Goal: Find specific fact: Find specific fact

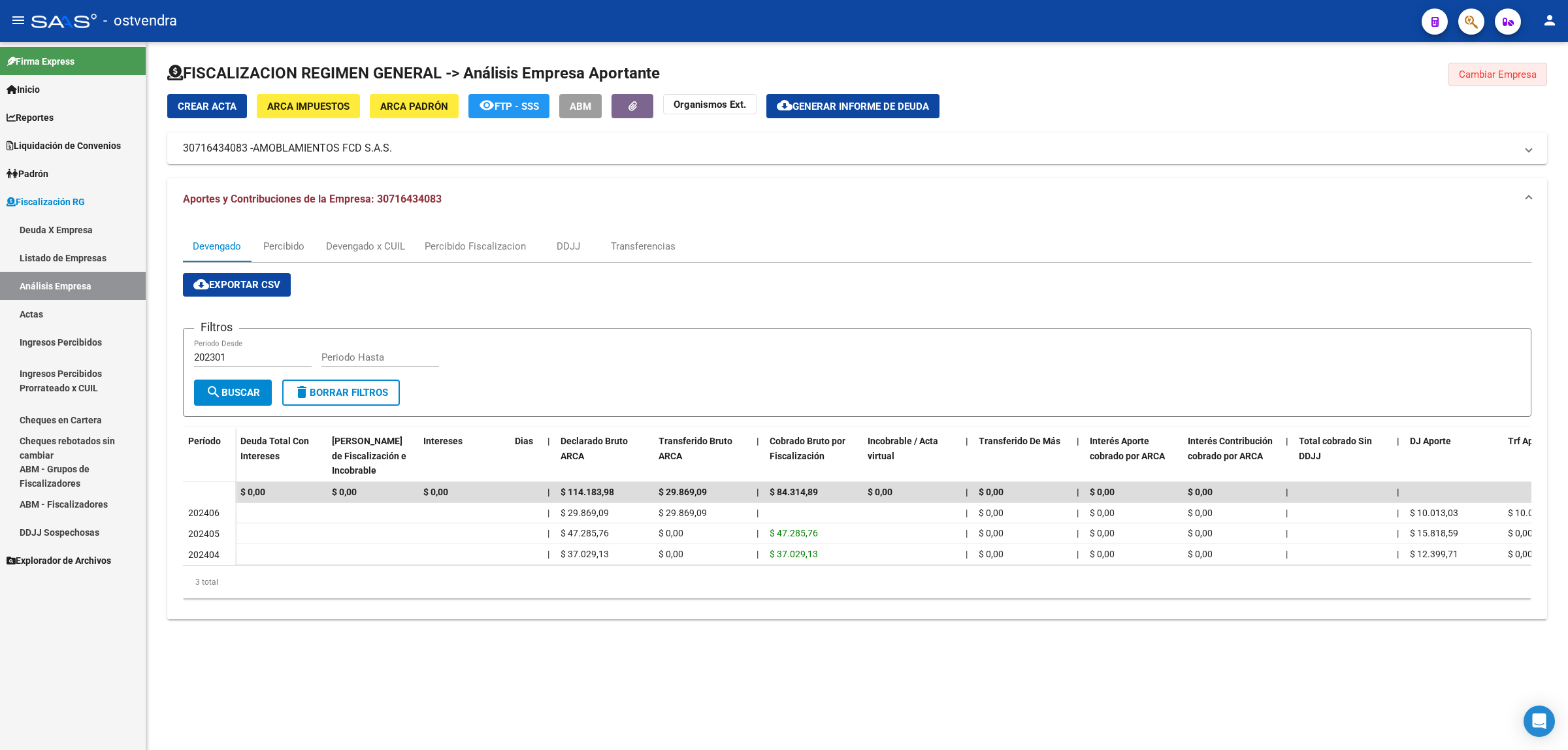
click at [1485, 81] on button "Cambiar Empresa" at bounding box center [1498, 74] width 99 height 24
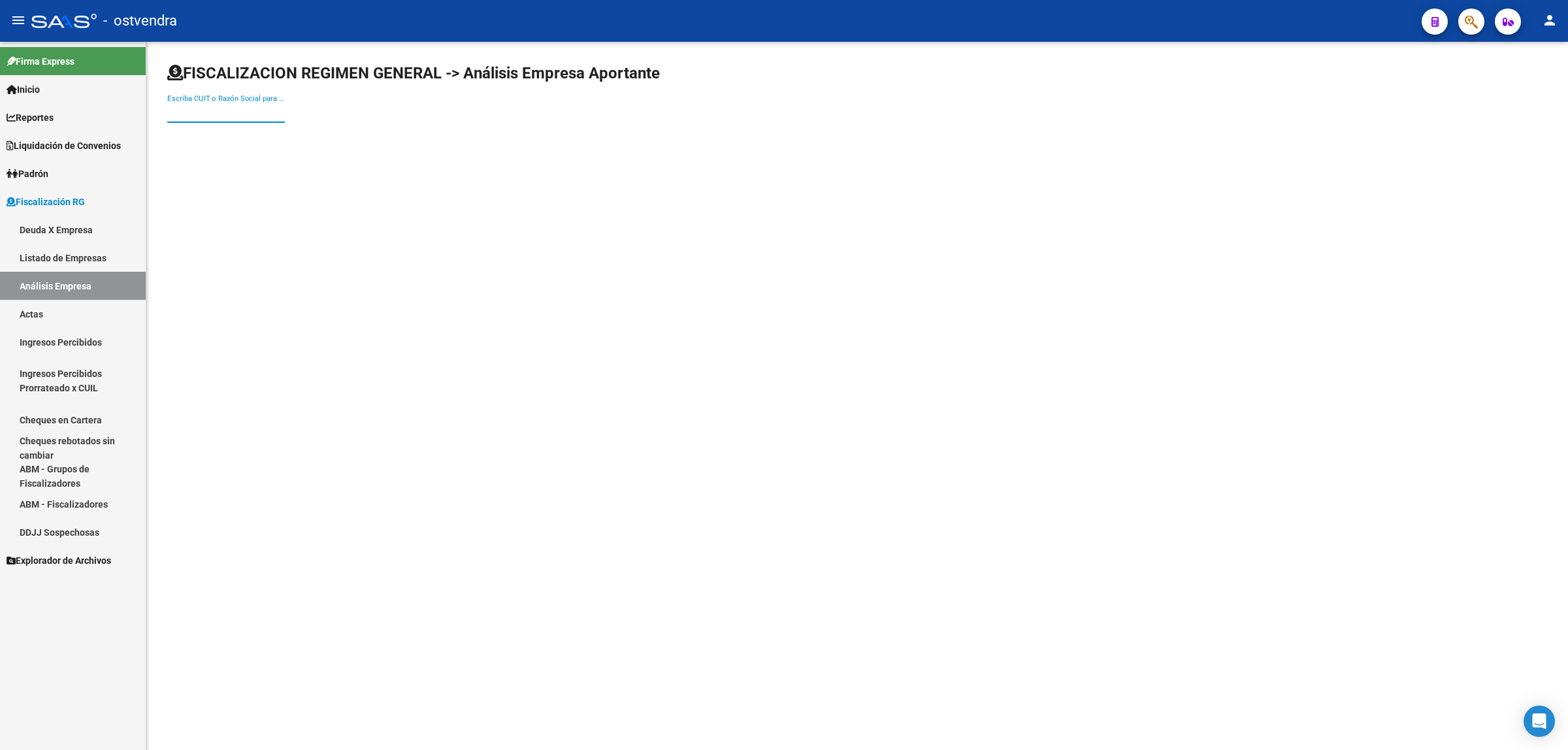
click at [209, 112] on input "Escriba CUIT o Razón Social para buscar" at bounding box center [226, 112] width 117 height 11
paste input "30709844985"
type input "30709844985"
click at [220, 136] on span "CONSTRUCCIONES RD S.A" at bounding box center [363, 137] width 371 height 31
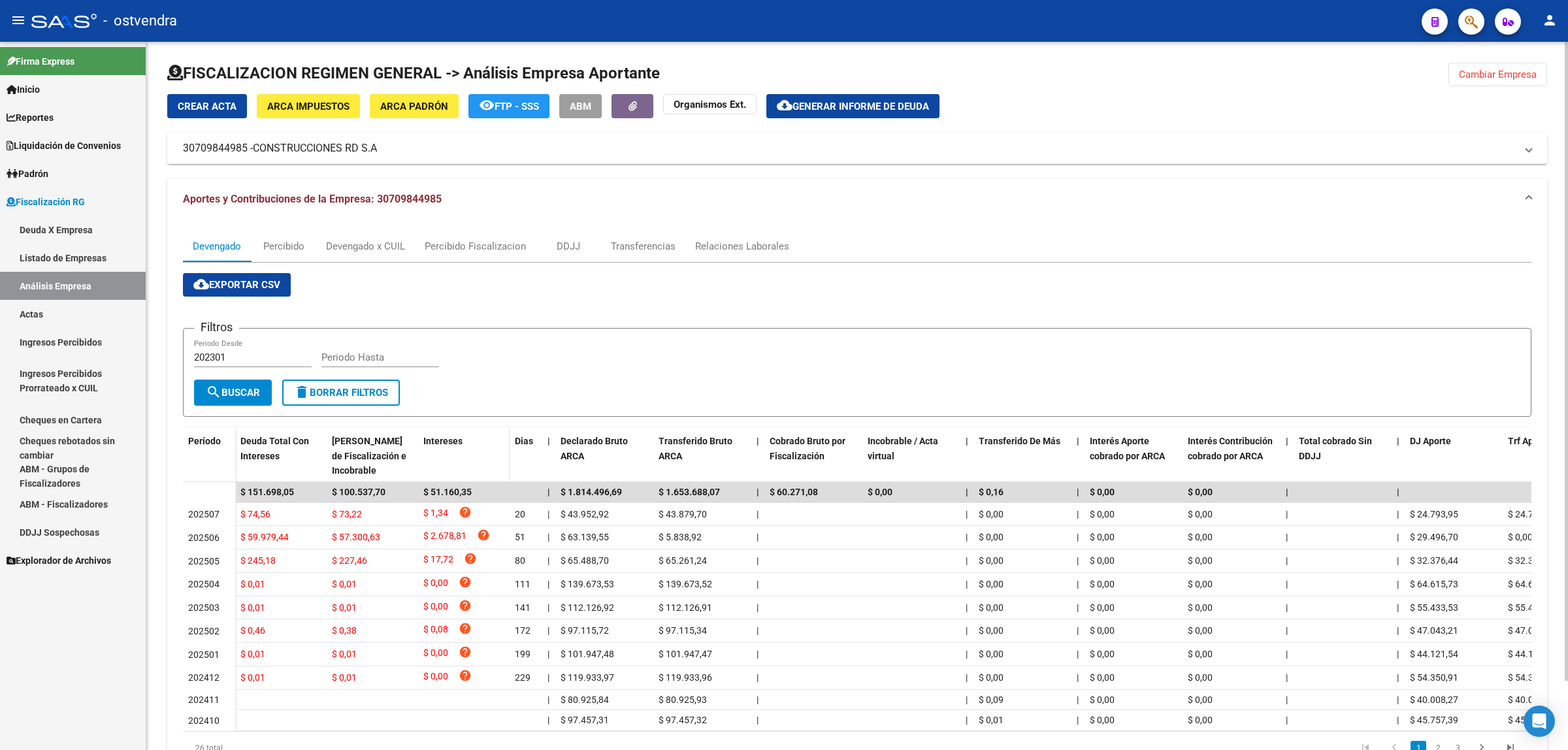
scroll to position [77, 0]
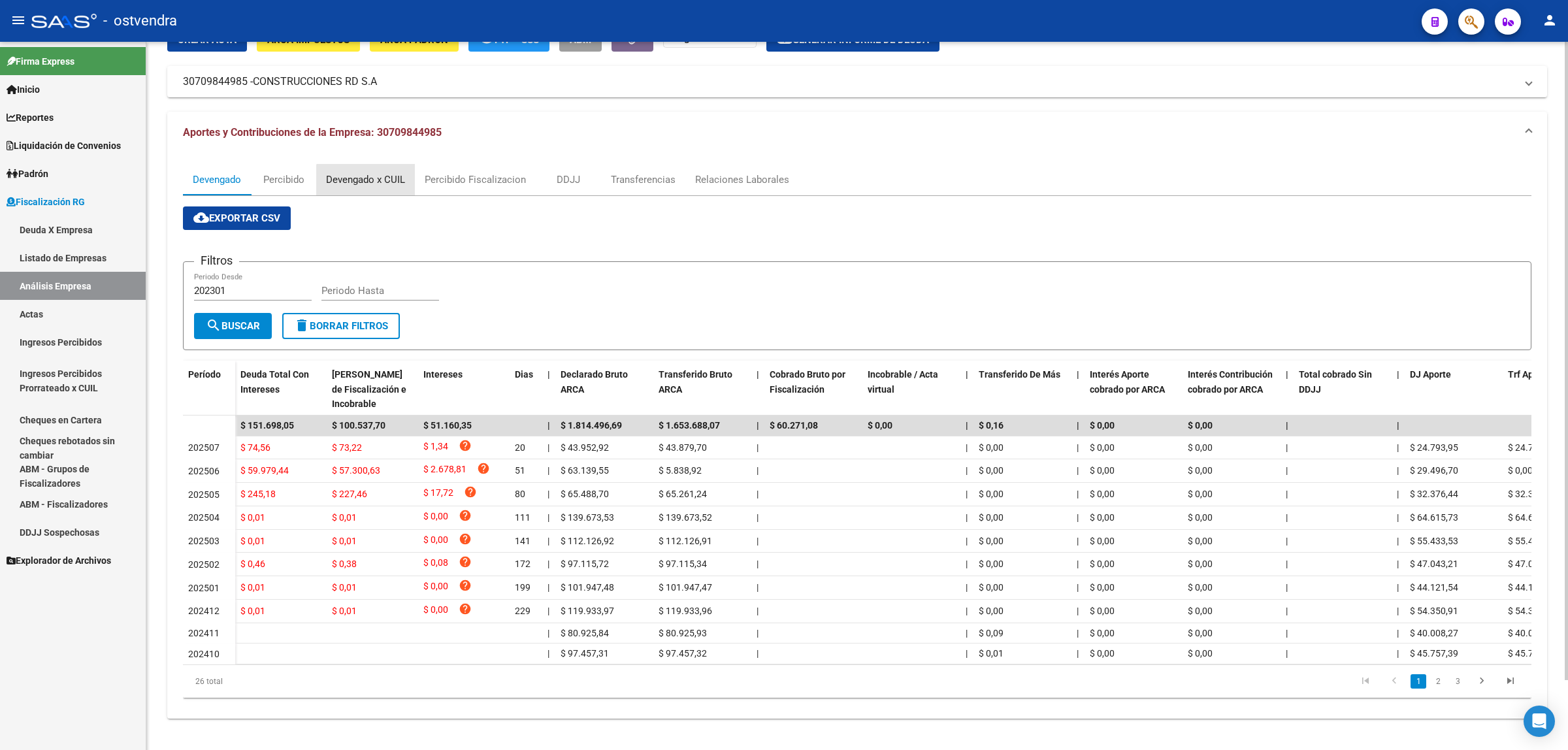
click at [390, 180] on div "Devengado x CUIL" at bounding box center [365, 179] width 99 height 31
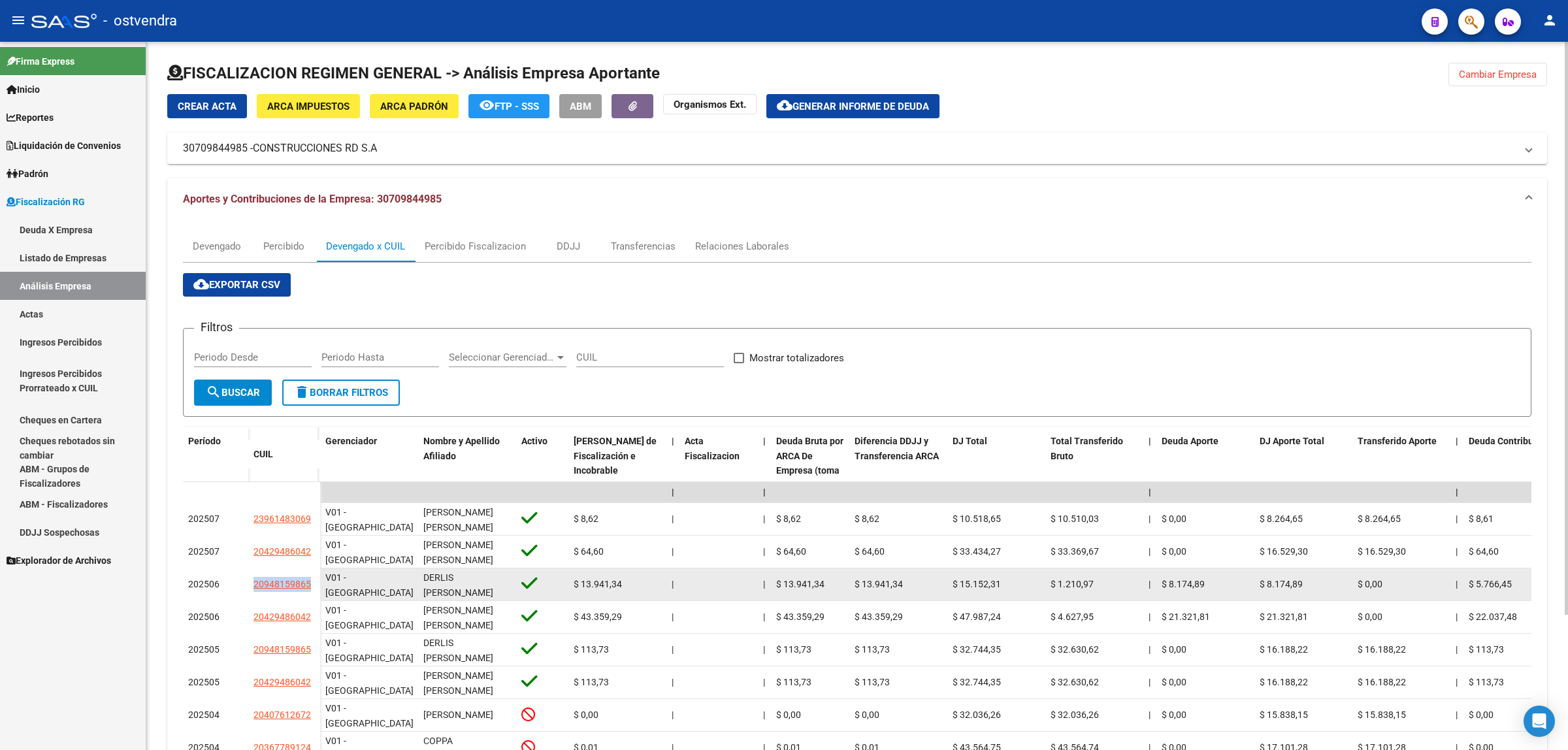
drag, startPoint x: 275, startPoint y: 587, endPoint x: 315, endPoint y: 589, distance: 40.0
click at [315, 589] on div "202506 20948159865" at bounding box center [251, 585] width 137 height 33
copy div "20948159865"
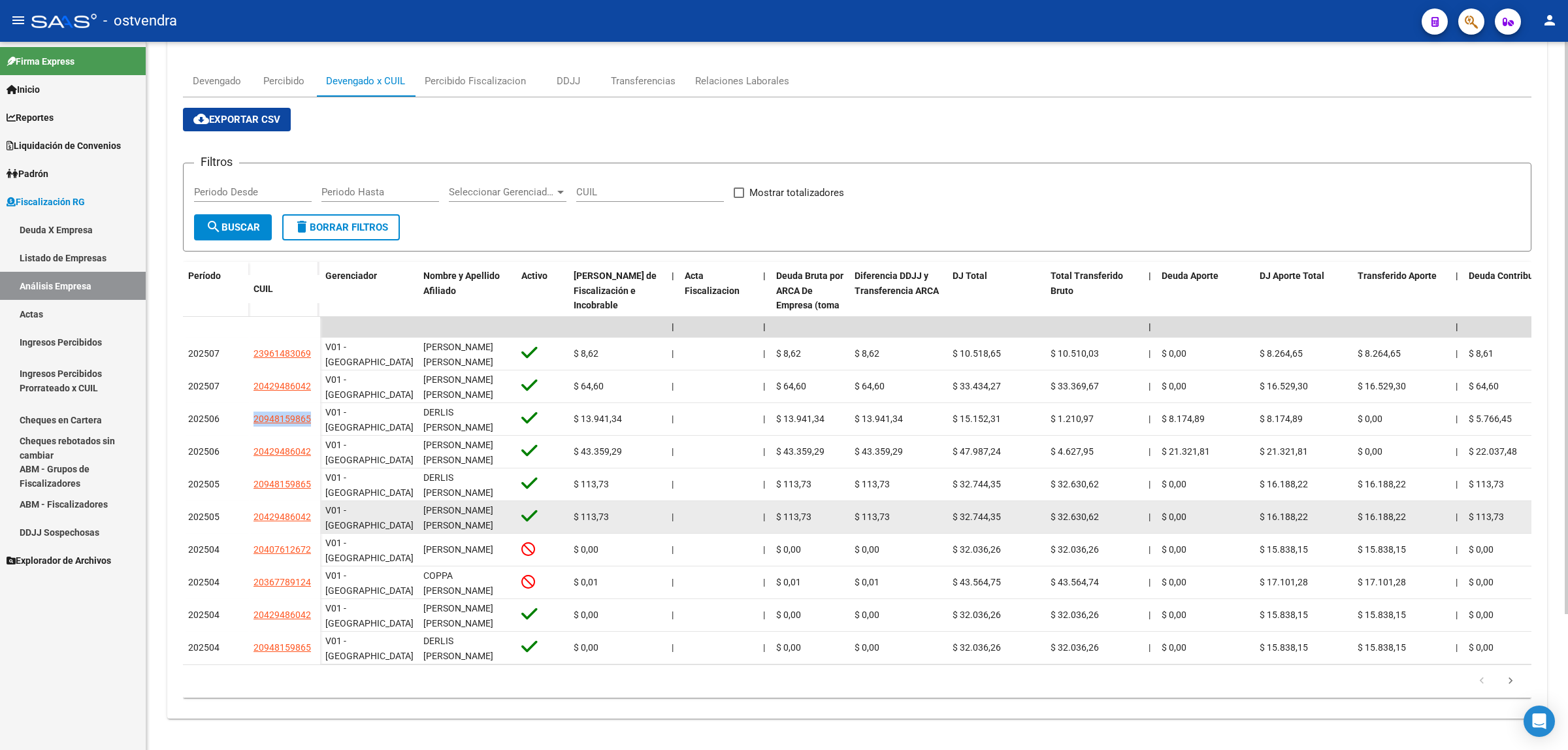
scroll to position [168, 0]
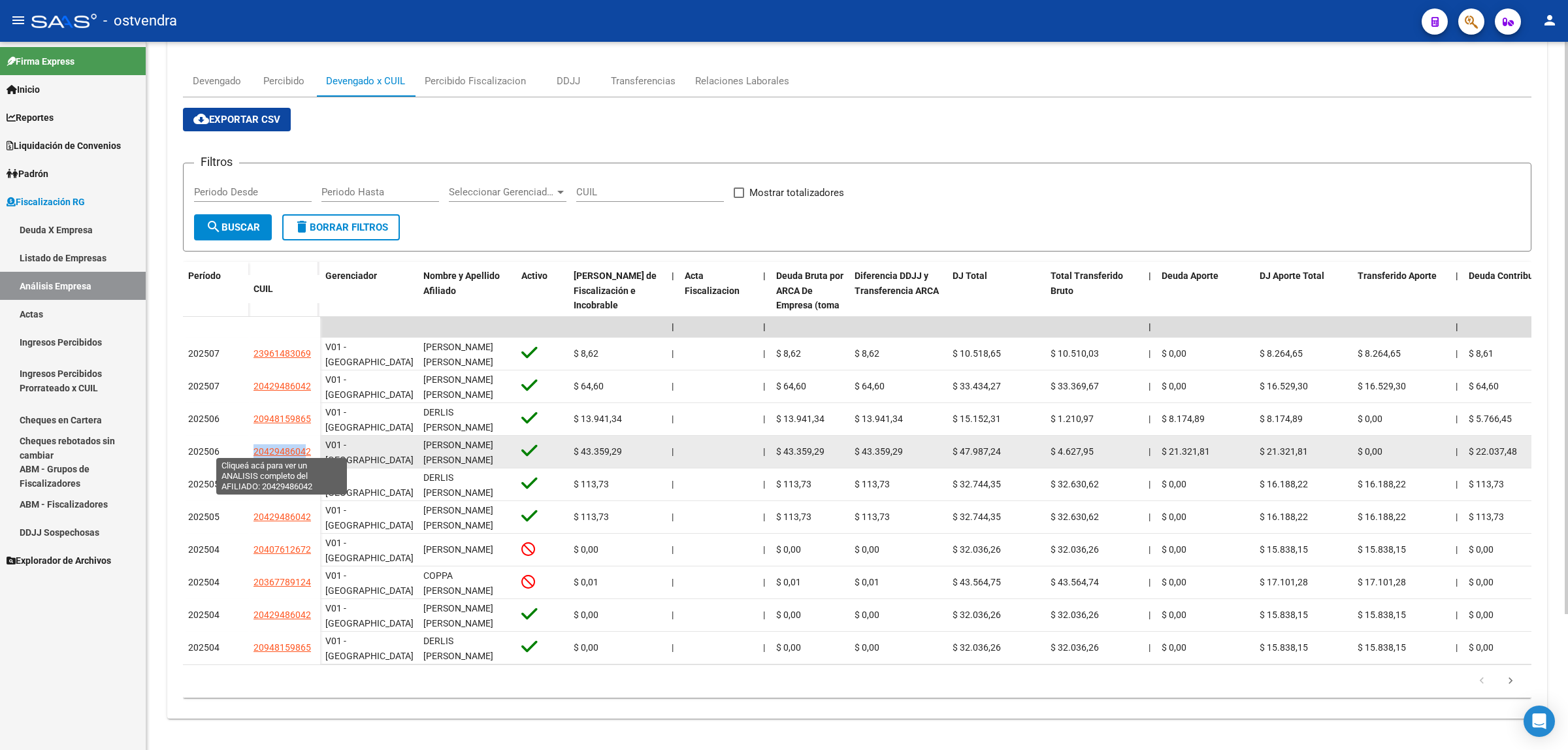
drag, startPoint x: 247, startPoint y: 443, endPoint x: 304, endPoint y: 445, distance: 57.0
click at [306, 445] on div "202506 20429486042" at bounding box center [251, 452] width 137 height 33
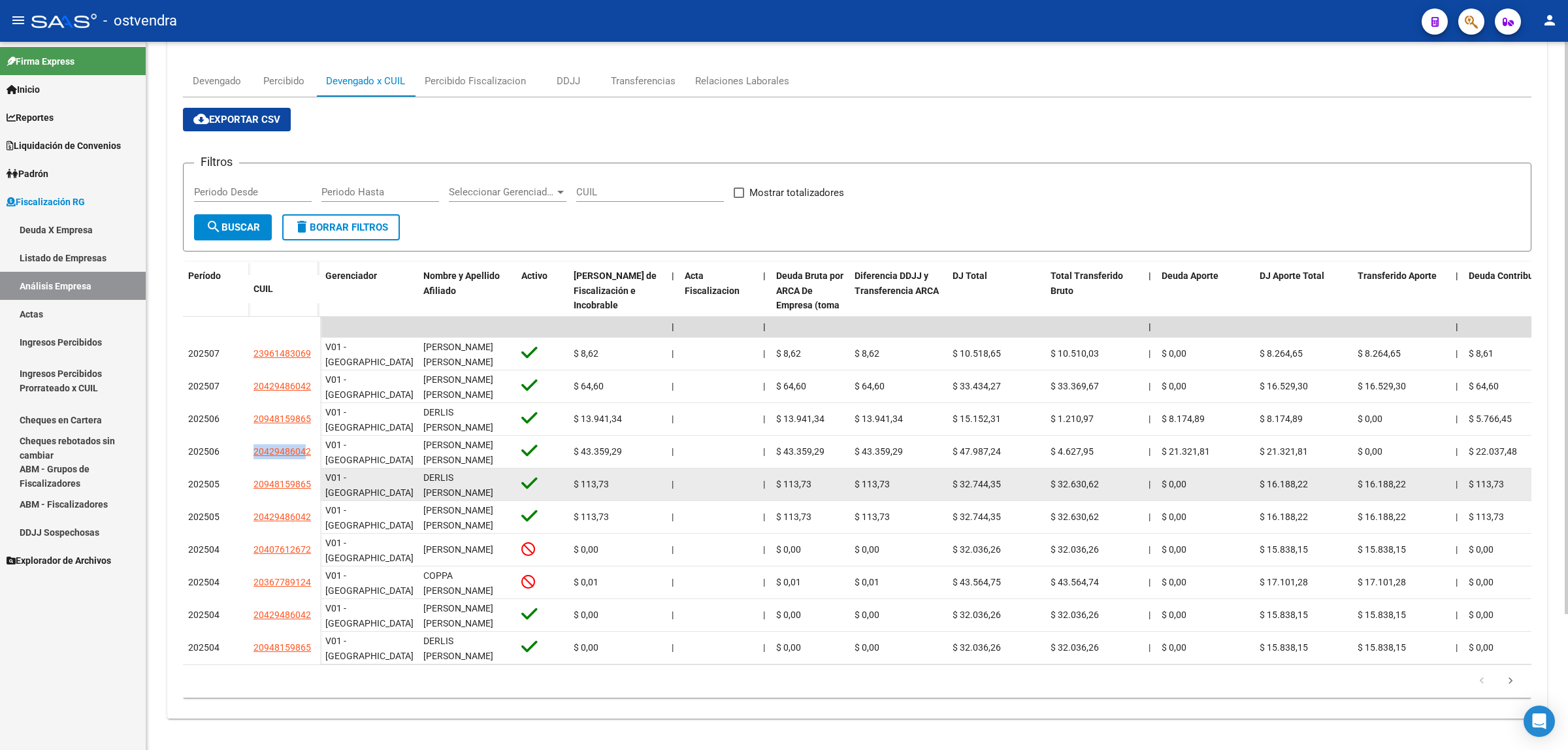
copy div "2042948604"
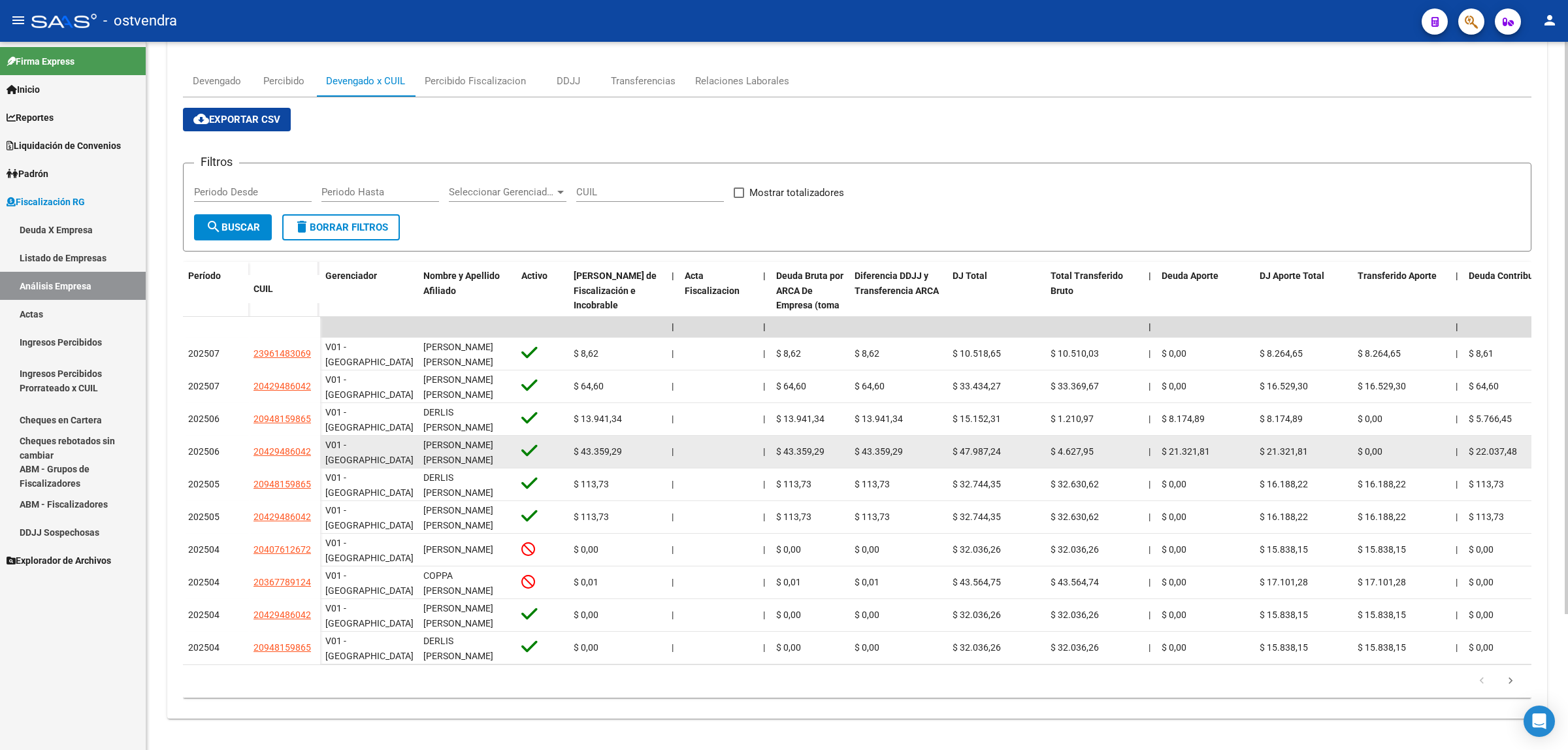
click at [317, 451] on datatable-body-cell "20429486042" at bounding box center [284, 452] width 72 height 33
drag, startPoint x: 315, startPoint y: 451, endPoint x: 255, endPoint y: 446, distance: 60.2
click at [255, 446] on datatable-body-cell "20429486042" at bounding box center [284, 452] width 72 height 33
copy span "20429486042"
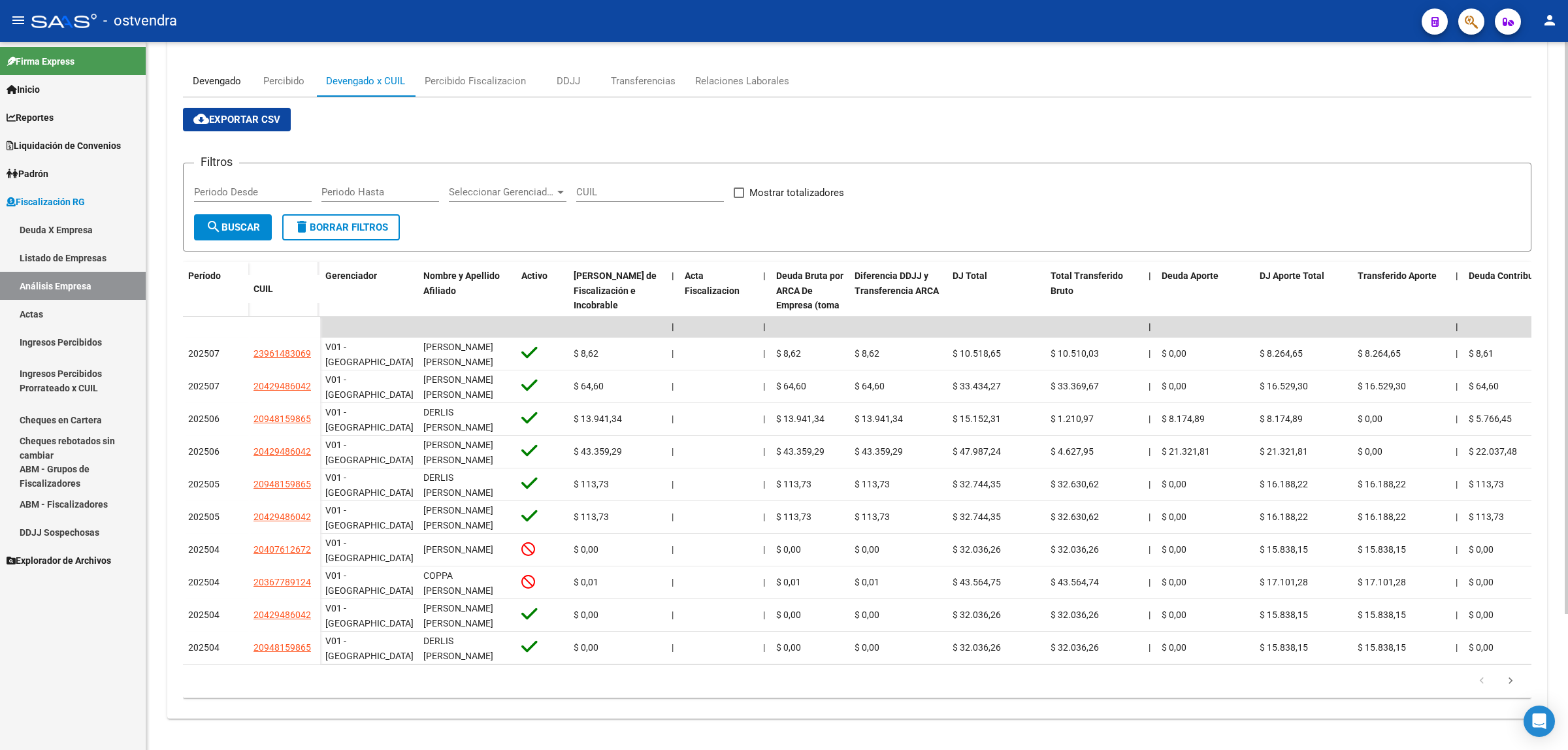
click at [214, 74] on div "Devengado" at bounding box center [217, 81] width 49 height 14
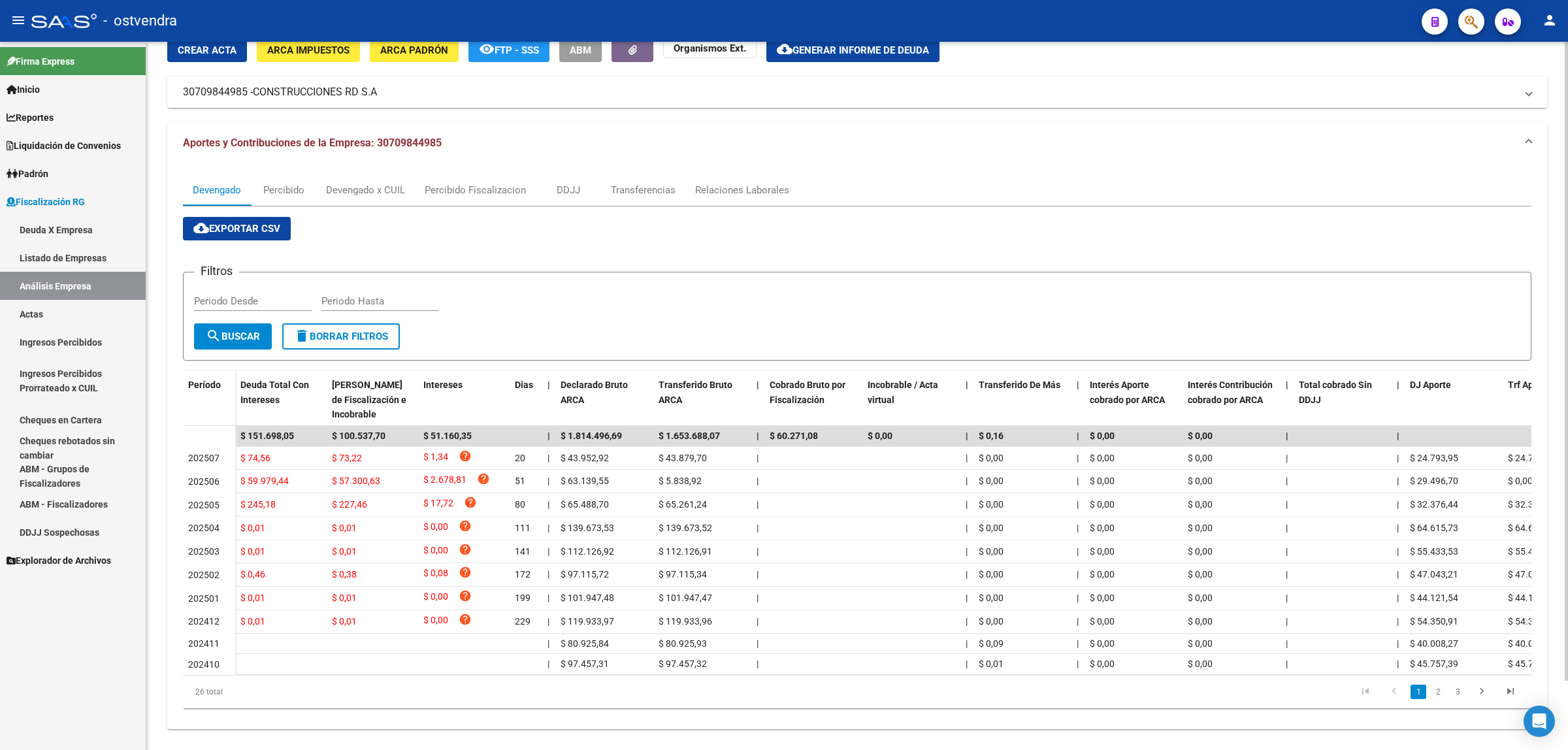
scroll to position [77, 0]
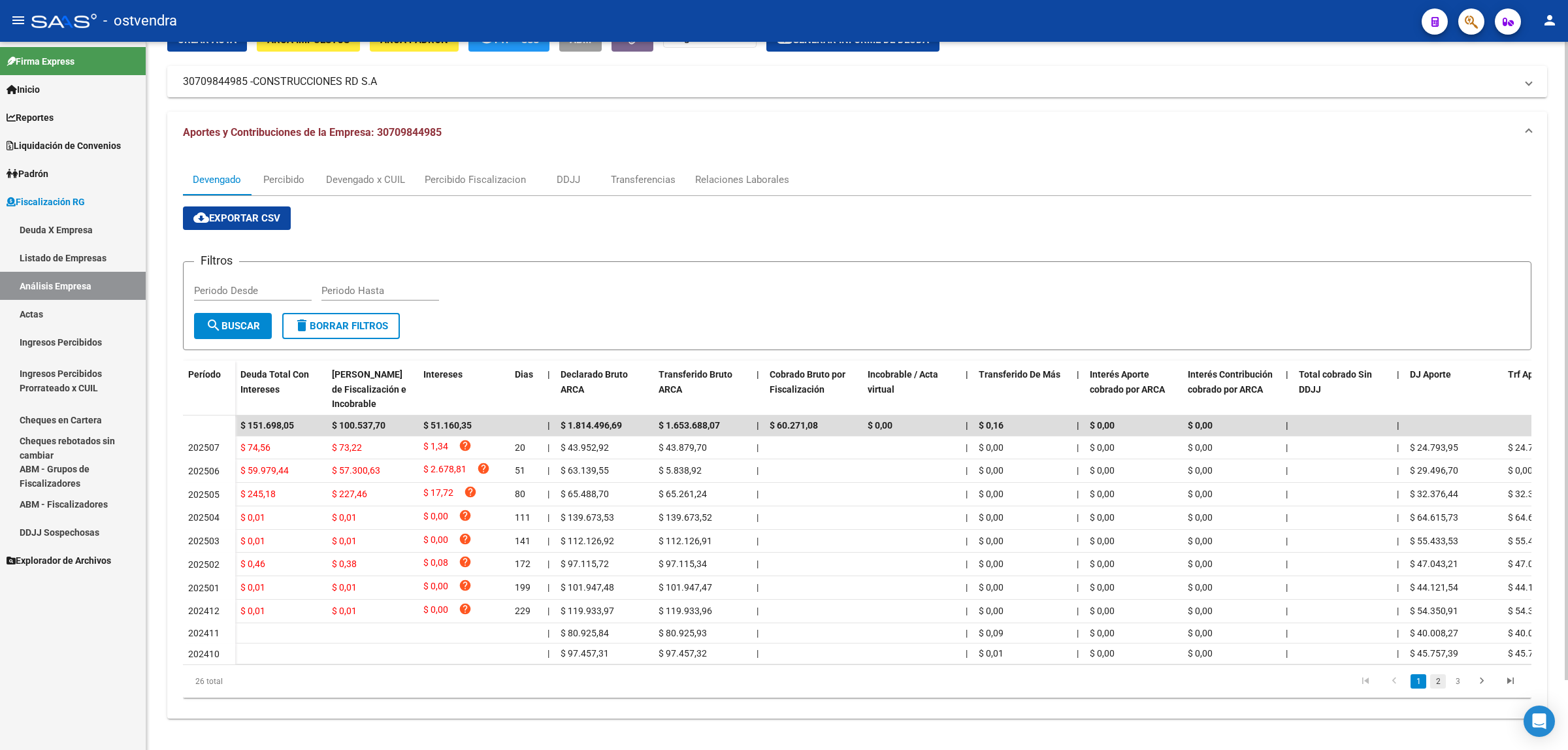
click at [1439, 681] on link "2" at bounding box center [1438, 681] width 16 height 14
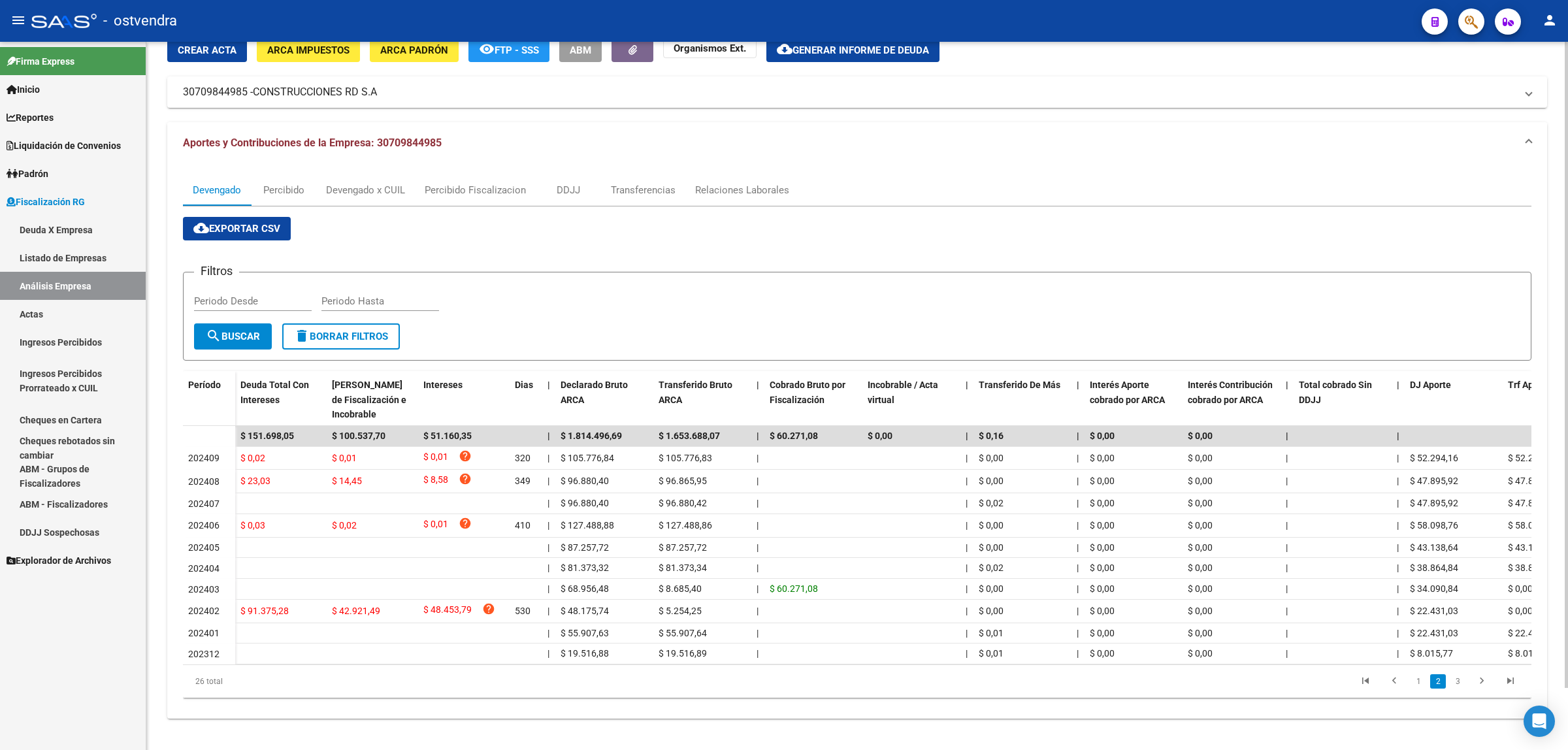
scroll to position [0, 0]
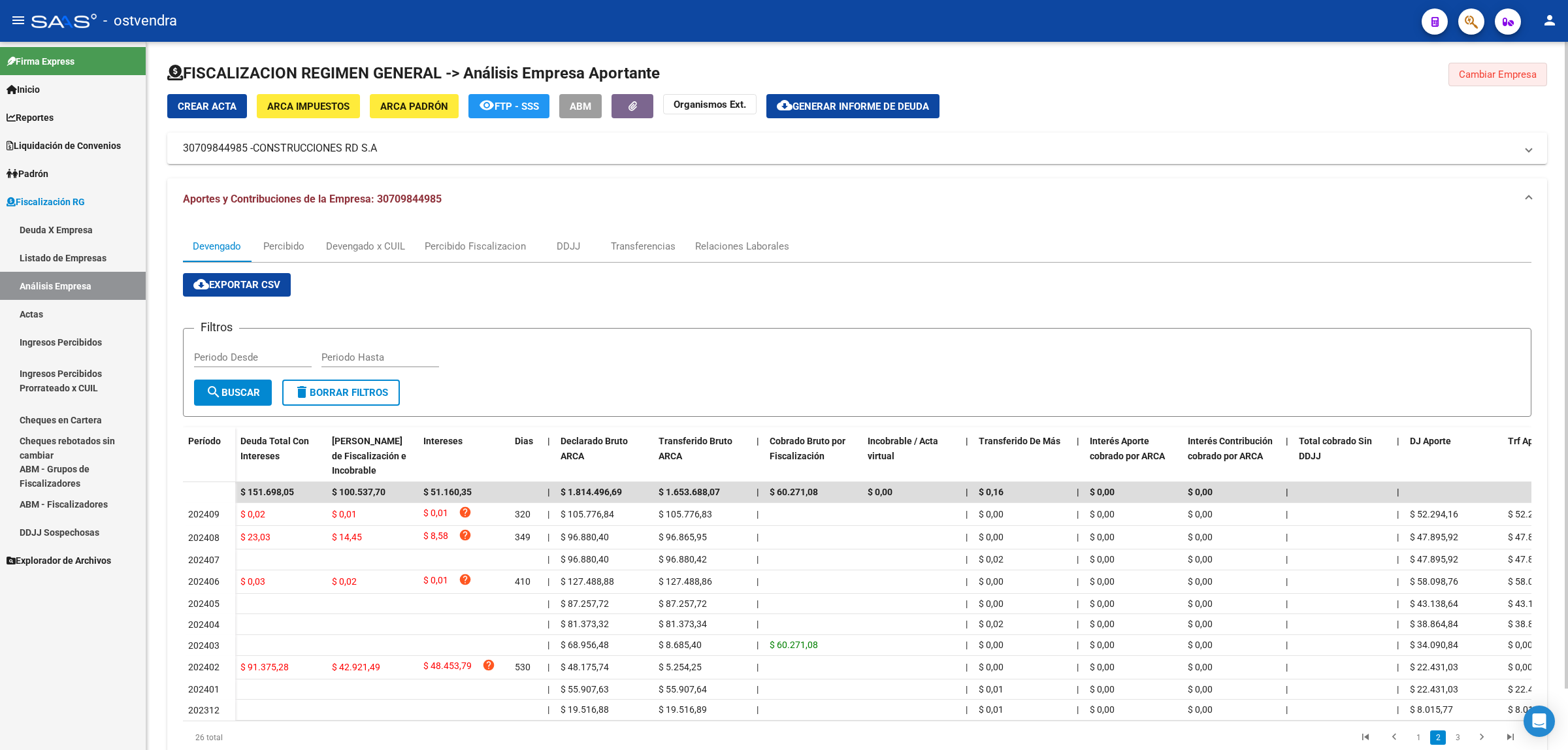
click at [1495, 70] on span "Cambiar Empresa" at bounding box center [1498, 74] width 78 height 11
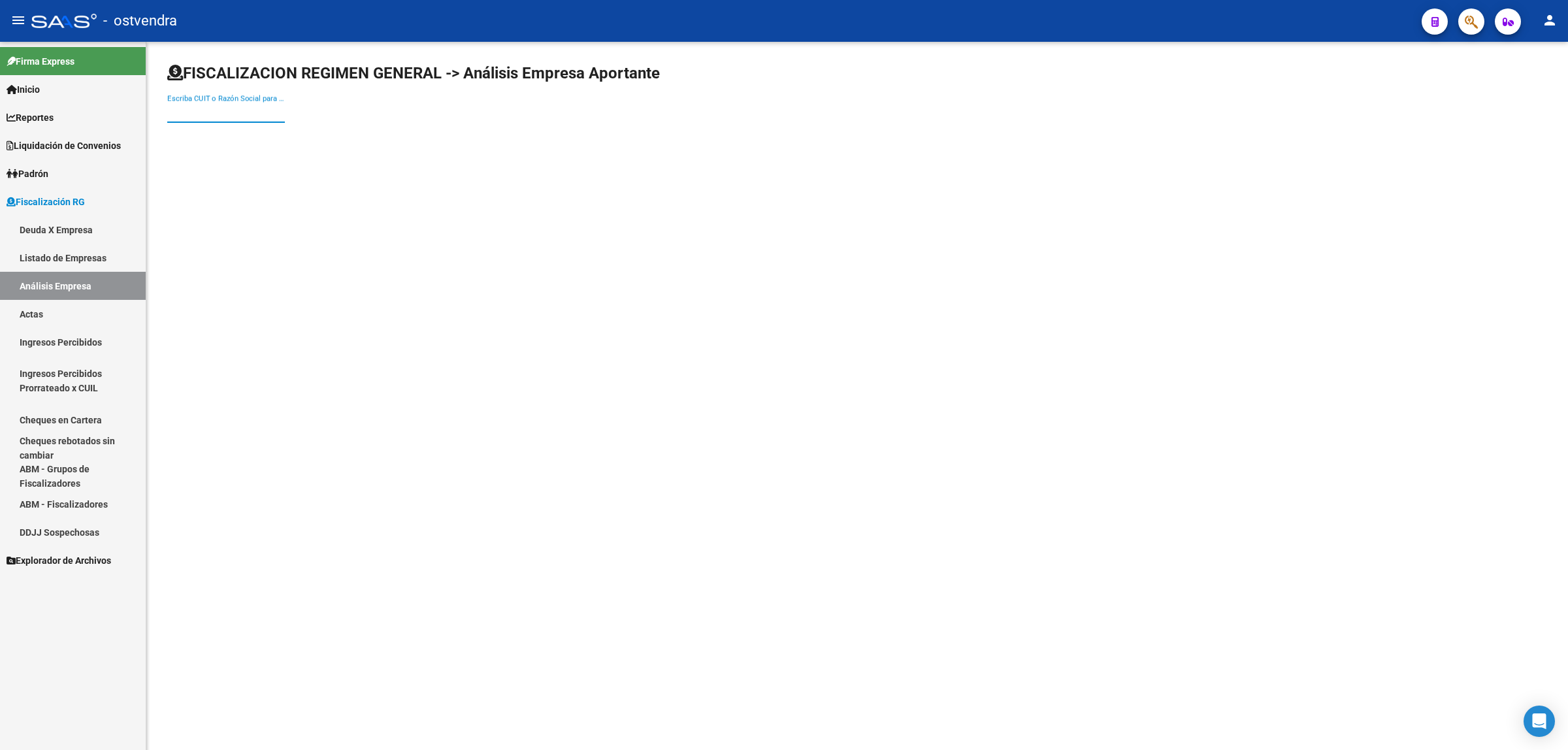
click at [250, 116] on input "Escriba CUIT o Razón Social para buscar" at bounding box center [226, 112] width 117 height 11
paste input "30517307099"
type input "30517307099"
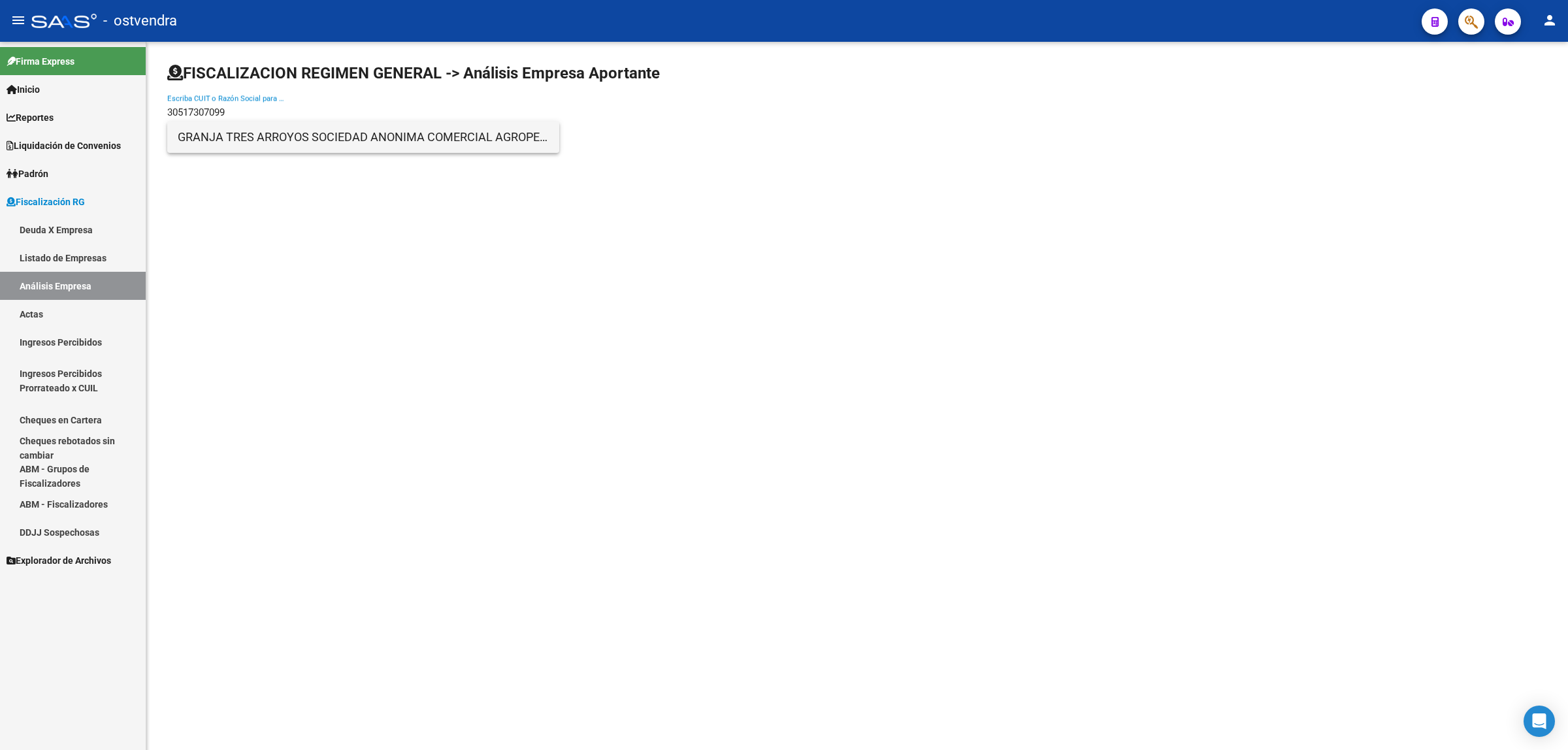
click at [285, 142] on span "GRANJA TRES ARROYOS SOCIEDAD ANONIMA COMERCIAL AGROPECUARIA FIN E INDUSTRIAL" at bounding box center [363, 137] width 371 height 31
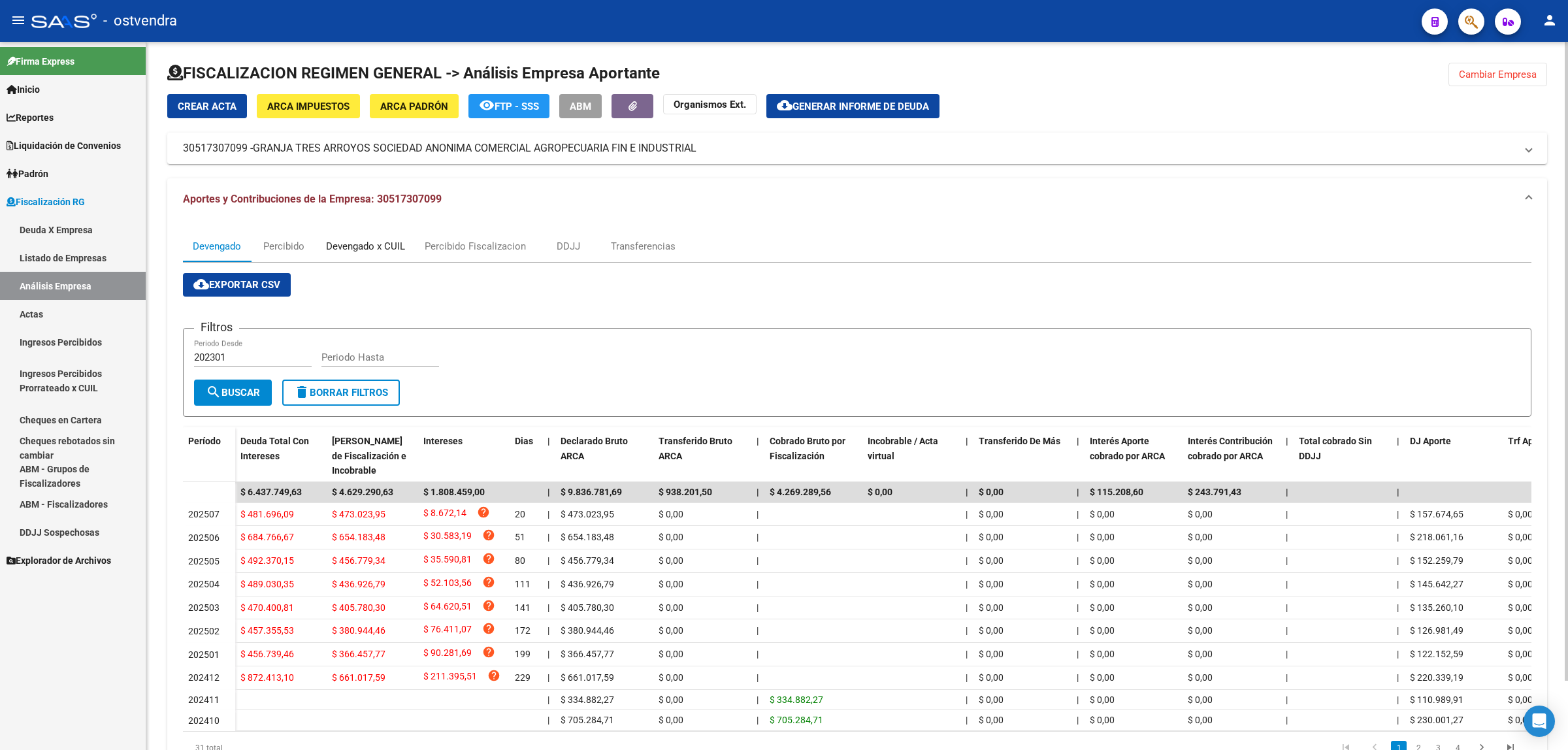
click at [349, 251] on div "Devengado x CUIL" at bounding box center [365, 246] width 79 height 14
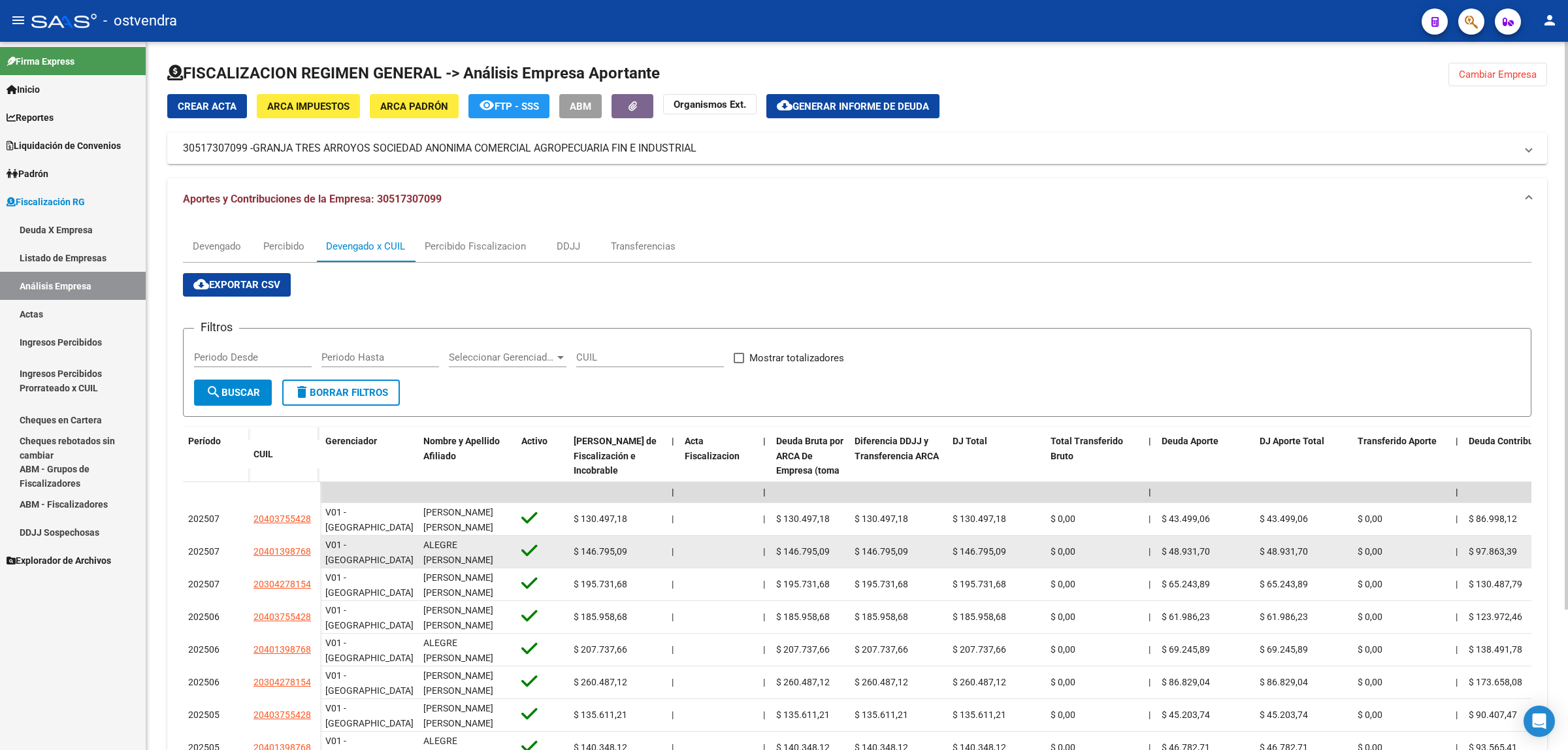
scroll to position [175, 0]
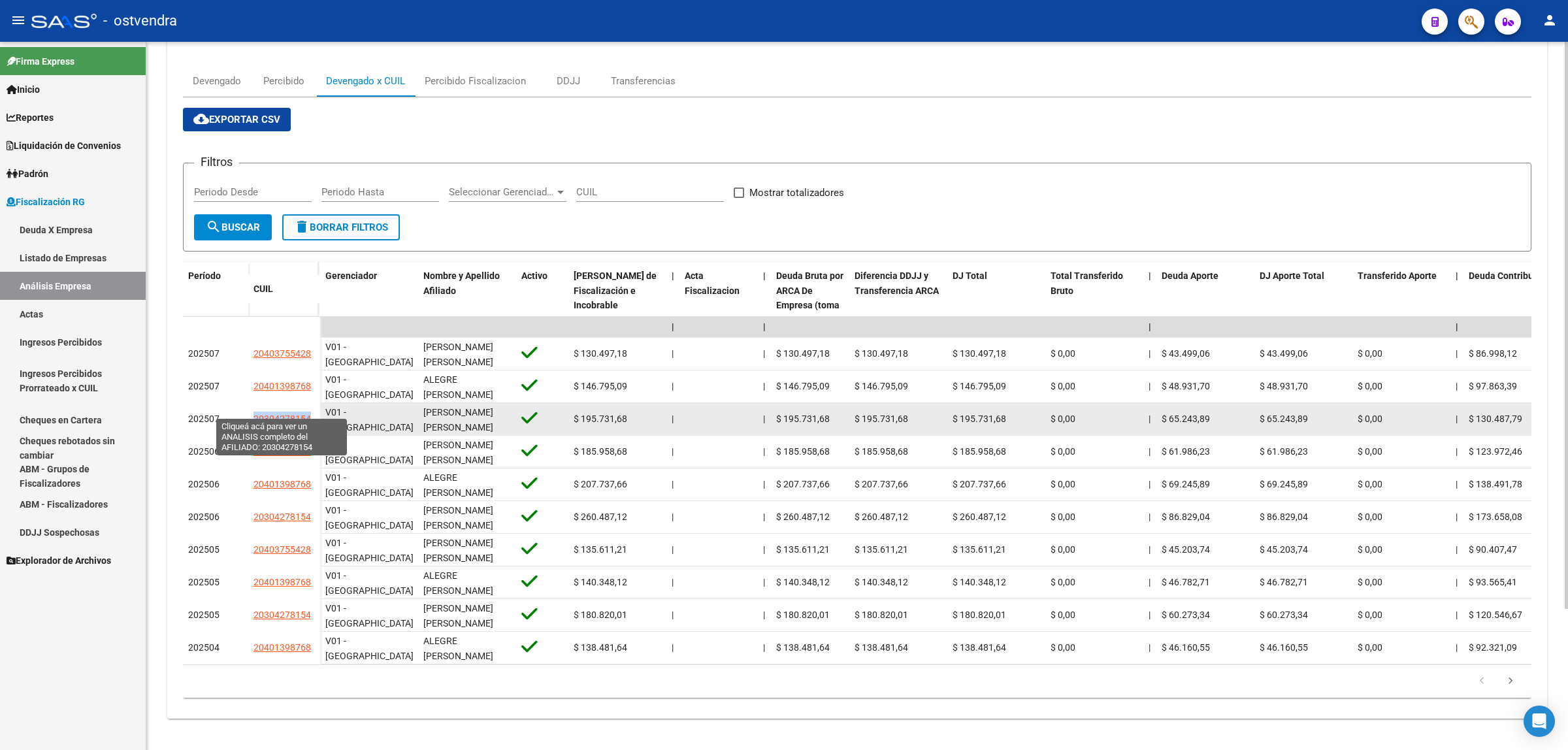
drag, startPoint x: 251, startPoint y: 405, endPoint x: 309, endPoint y: 405, distance: 58.0
click at [309, 405] on div "202507 20304278154" at bounding box center [251, 420] width 137 height 33
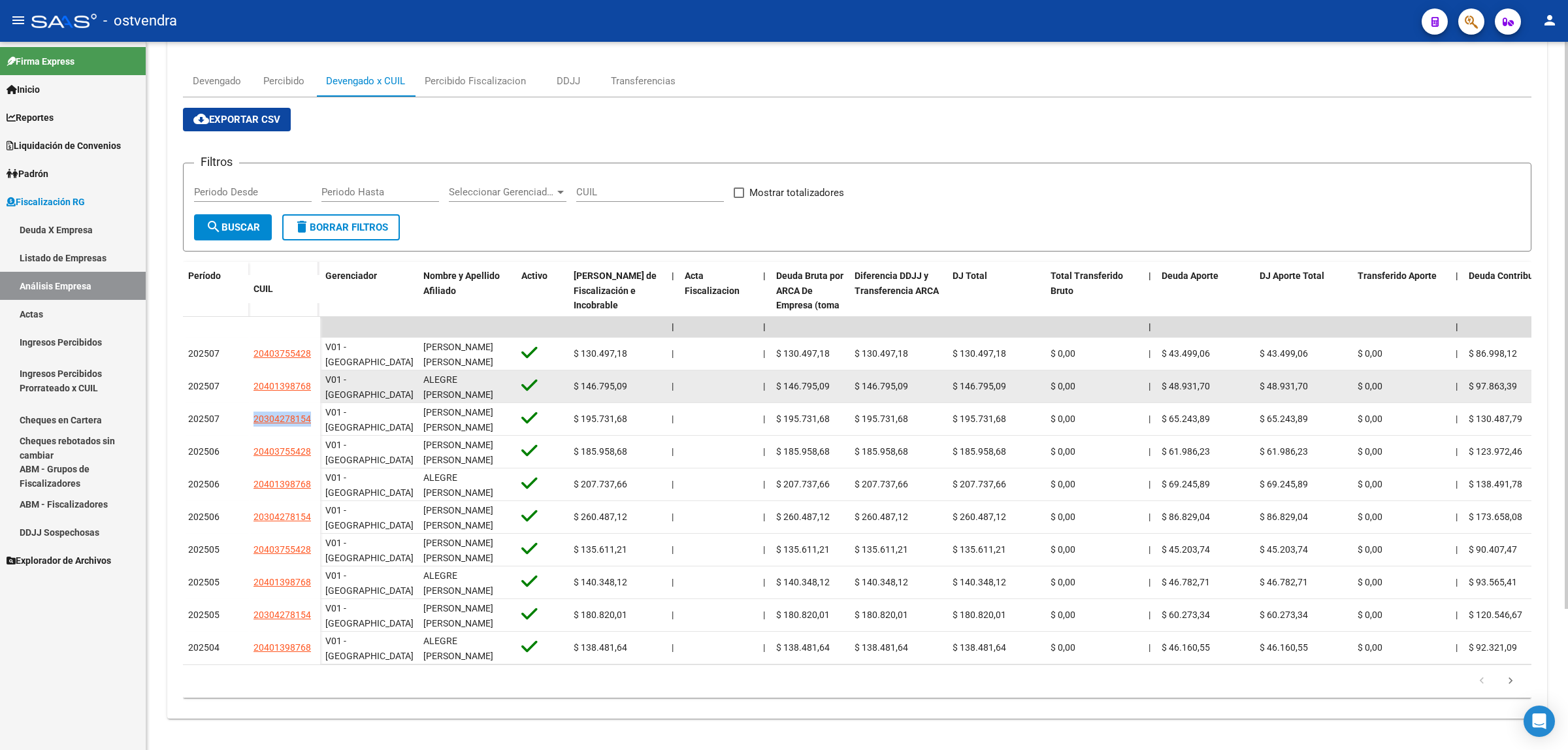
copy div "20304278154"
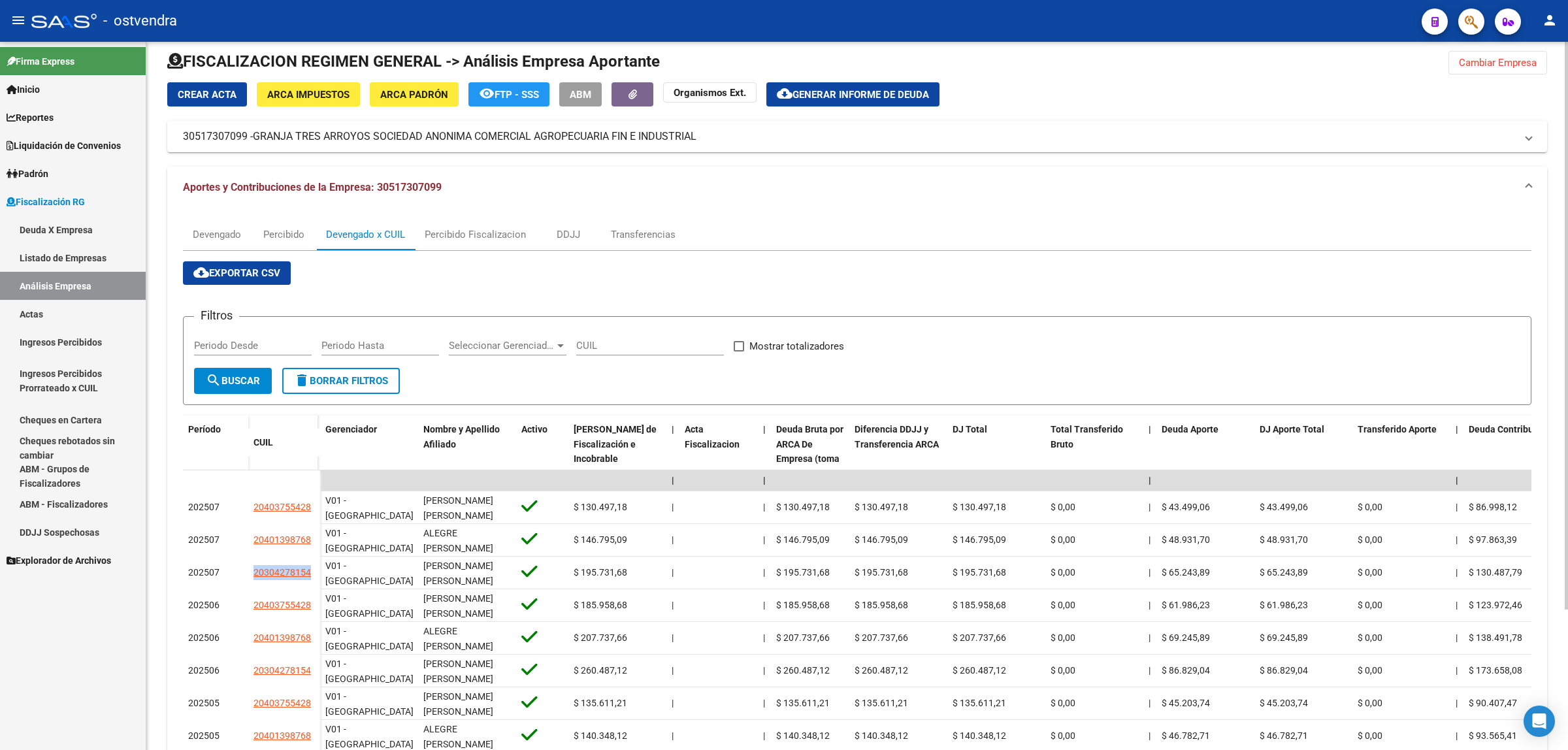
scroll to position [0, 0]
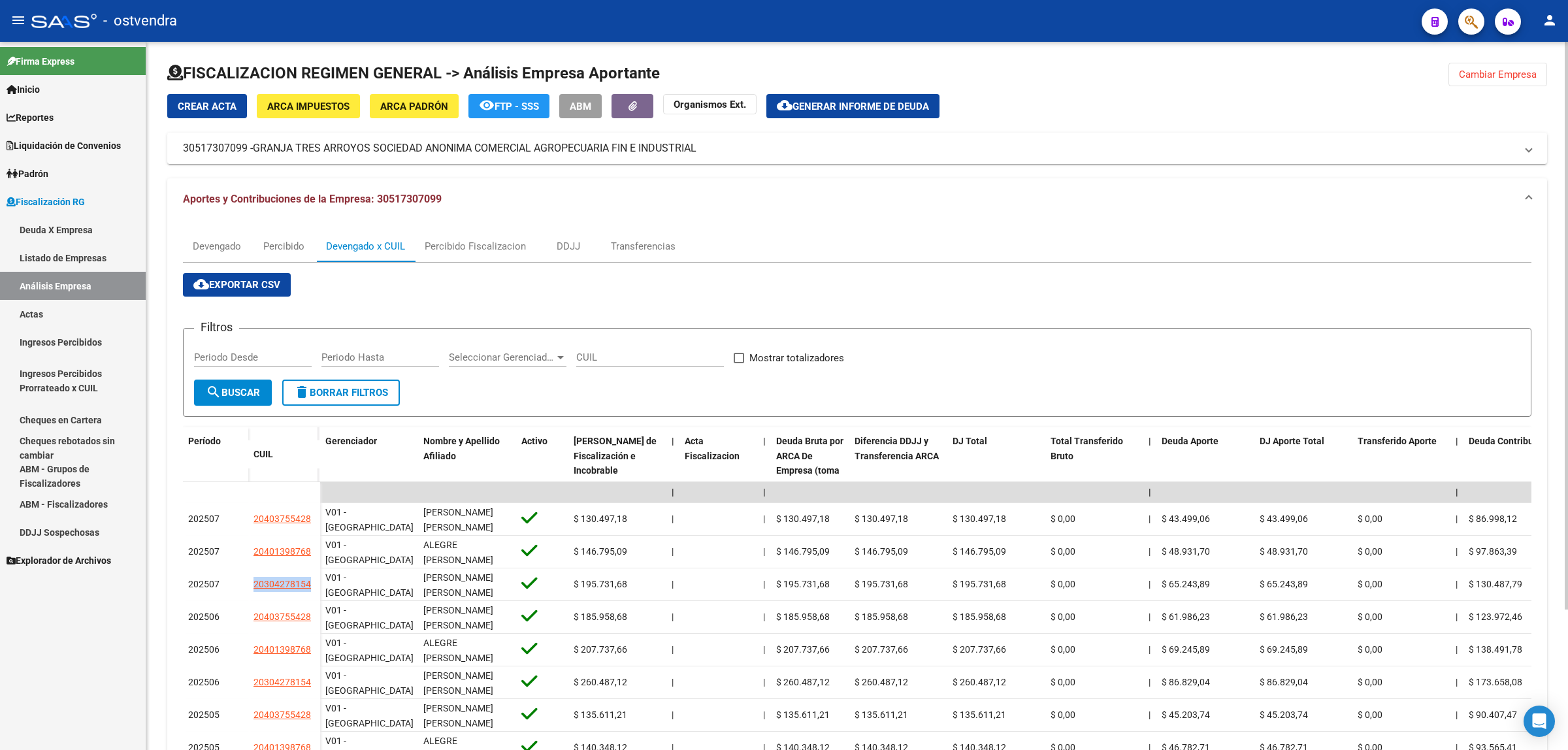
click at [1506, 85] on button "Cambiar Empresa" at bounding box center [1498, 74] width 99 height 24
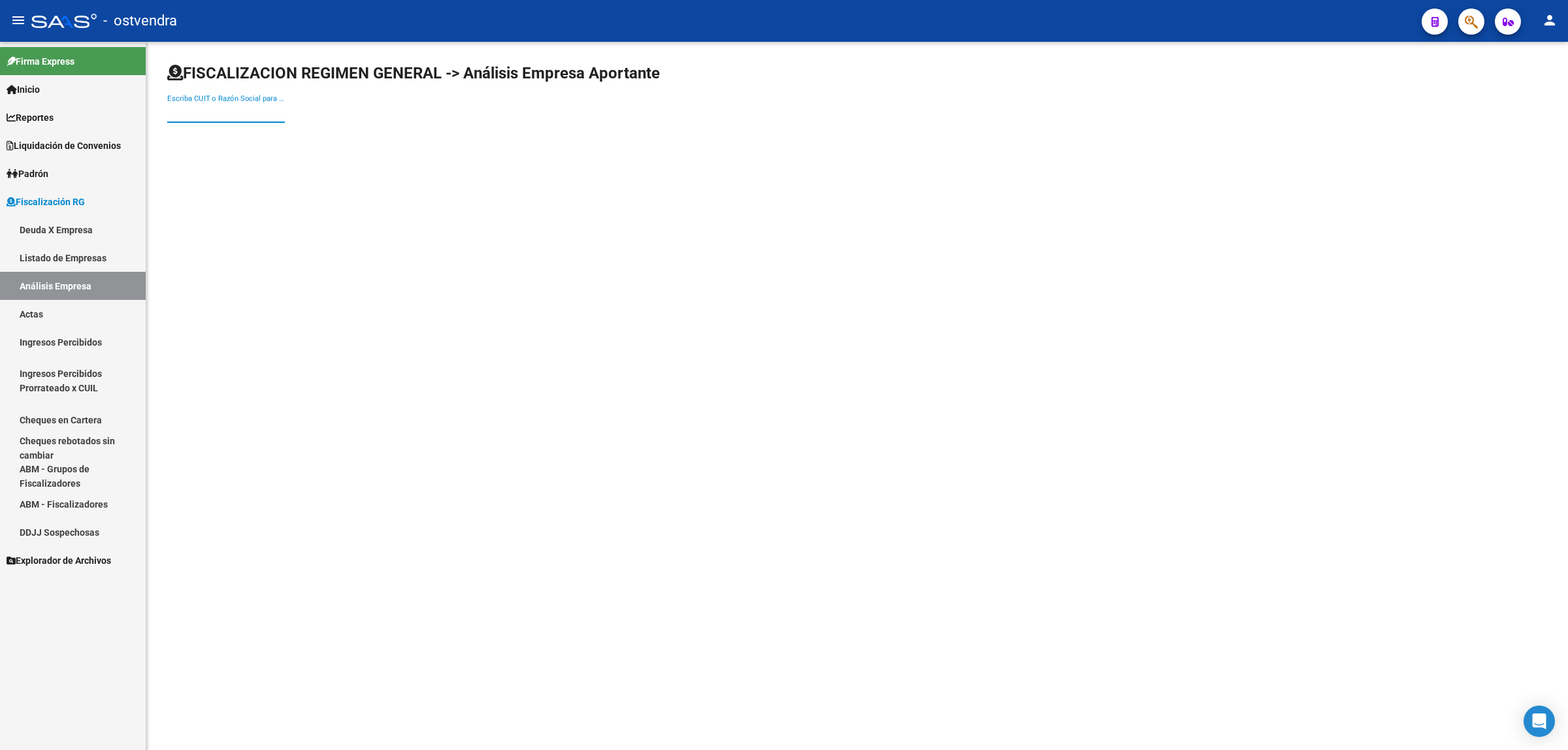
click at [260, 109] on input "Escriba CUIT o Razón Social para buscar" at bounding box center [226, 112] width 117 height 11
paste input "20289233890"
type input "20289233890"
